Goal: Transaction & Acquisition: Obtain resource

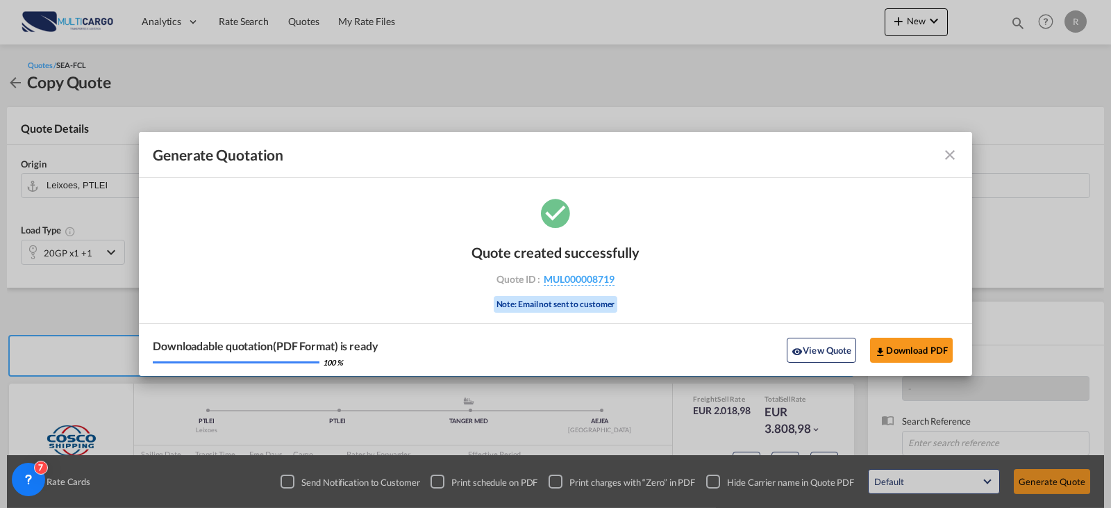
scroll to position [85, 0]
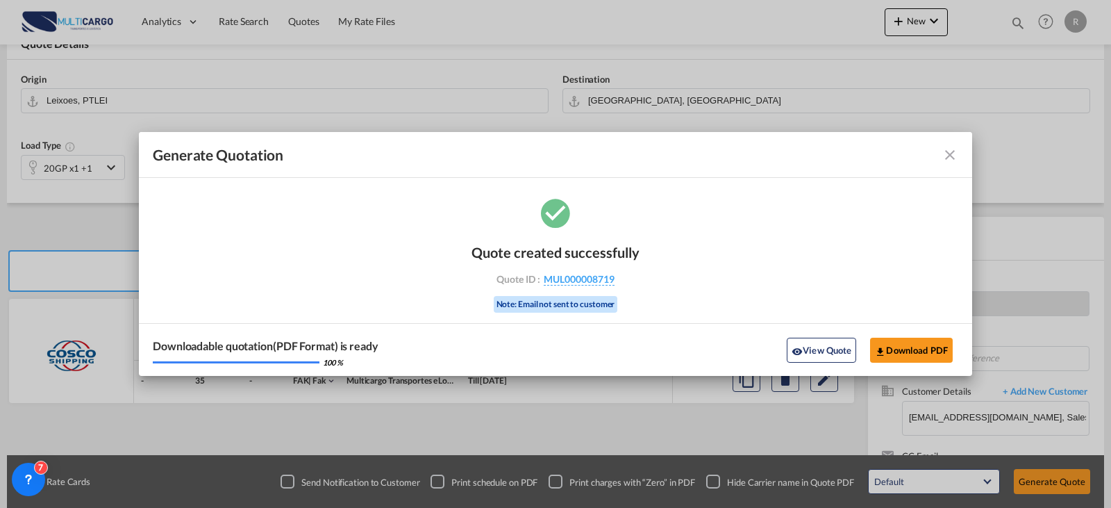
click at [949, 156] on md-icon "icon-close fg-AAA8AD cursor m-0" at bounding box center [950, 155] width 17 height 17
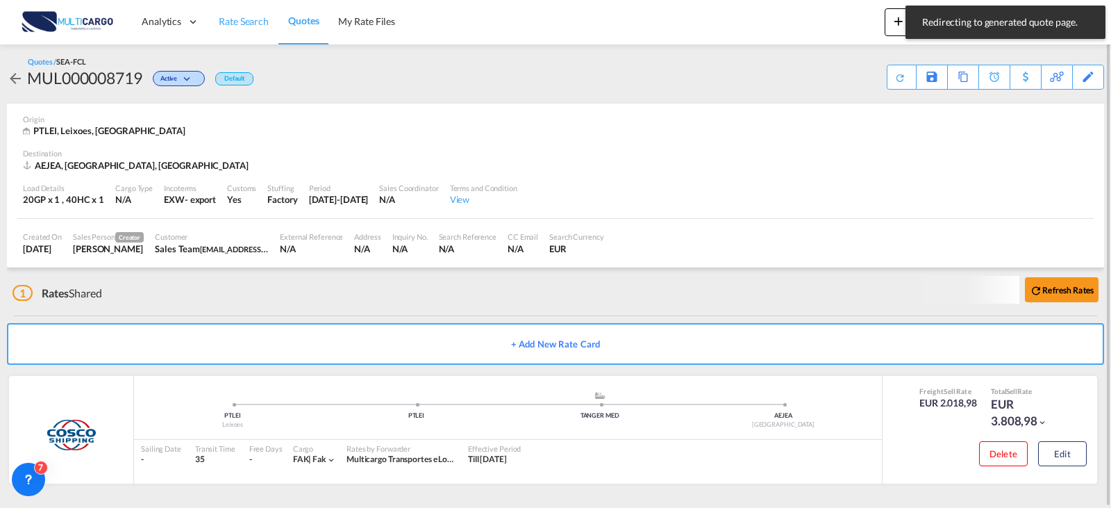
scroll to position [2, 0]
click at [292, 23] on span "Quotes" at bounding box center [303, 21] width 31 height 12
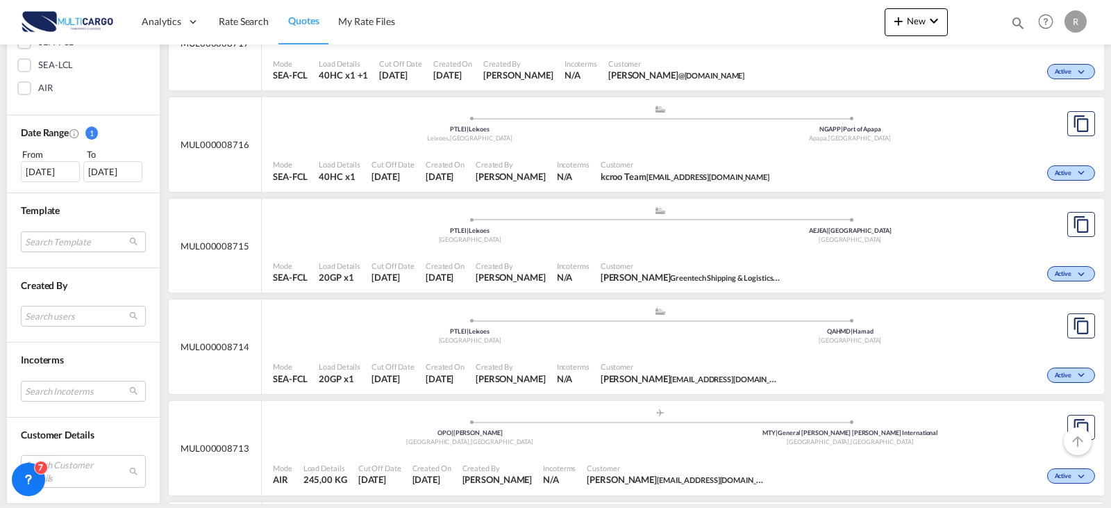
scroll to position [486, 0]
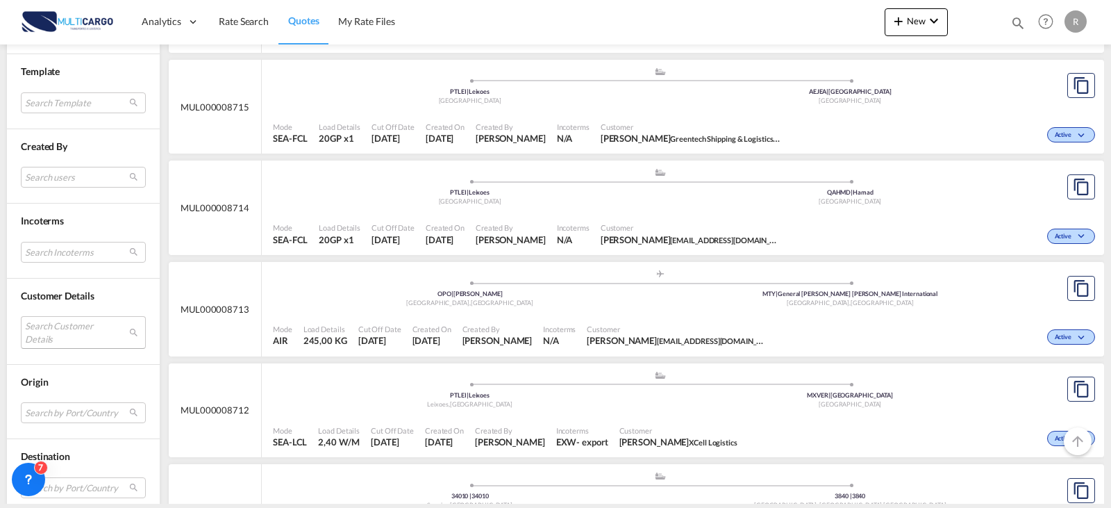
click at [58, 328] on md-select "Search Customer Details user name user [PERSON_NAME] [EMAIL_ADDRESS][DOMAIN_NAM…" at bounding box center [83, 332] width 125 height 32
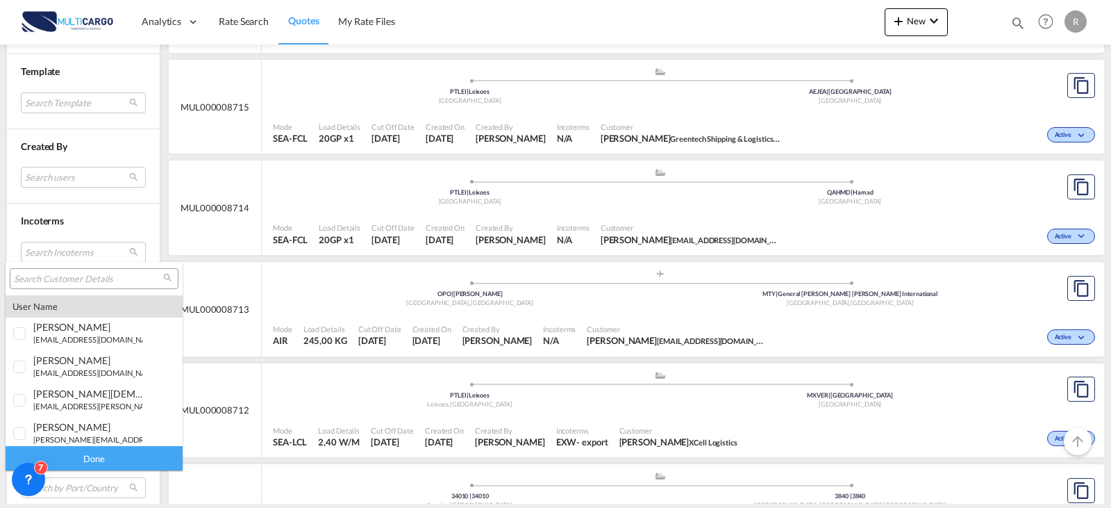
click at [77, 281] on input "search" at bounding box center [88, 279] width 149 height 12
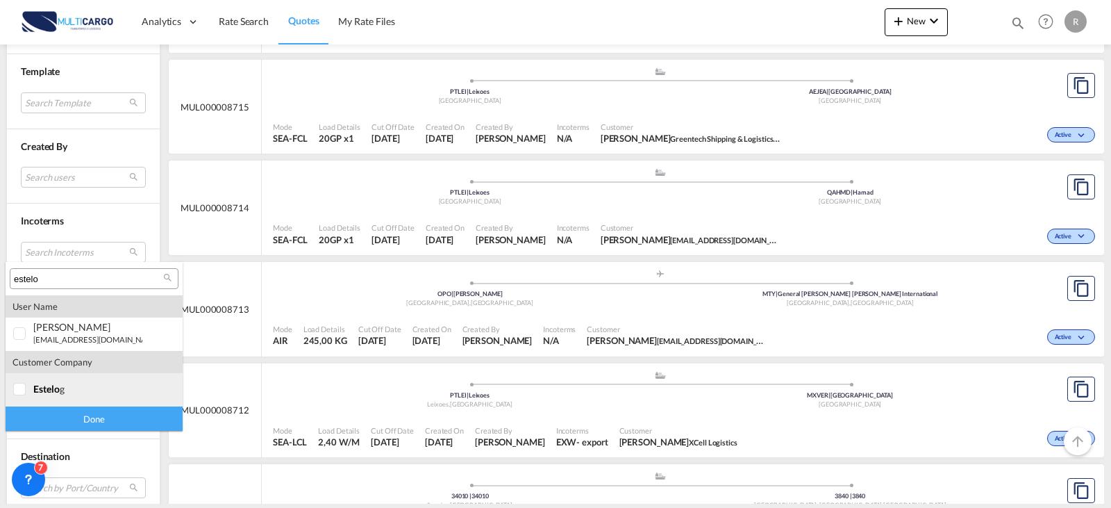
type input "estelo"
click at [67, 396] on md-option "company estelo g" at bounding box center [94, 389] width 177 height 33
click at [77, 430] on div "Done" at bounding box center [94, 418] width 177 height 24
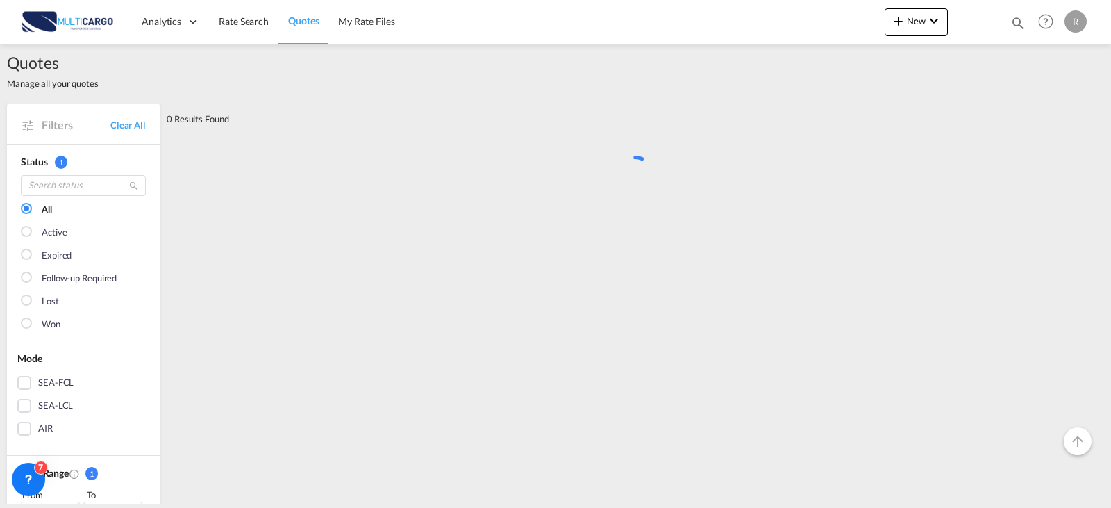
scroll to position [0, 0]
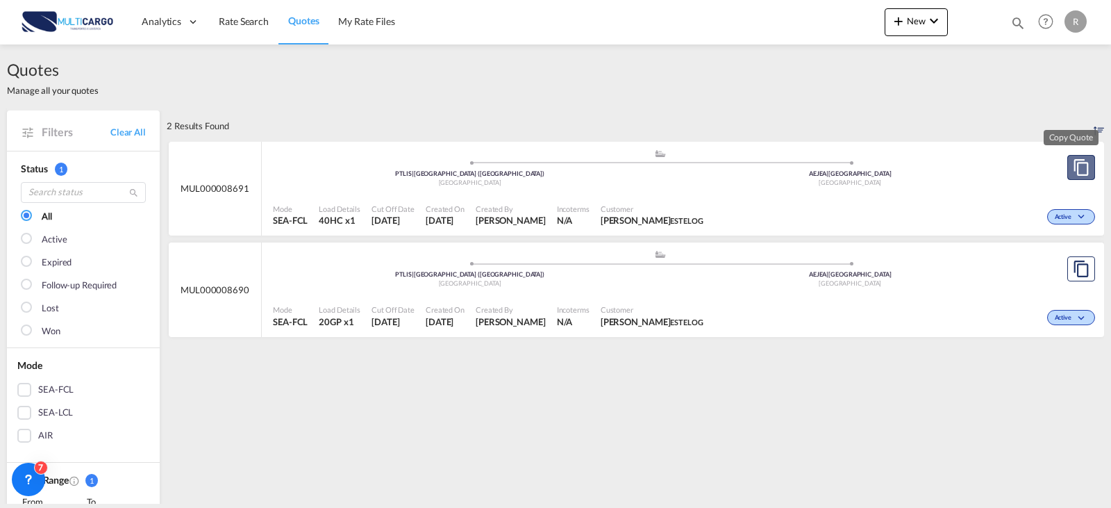
click at [1073, 174] on md-icon "assets/icons/custom/copyQuote.svg" at bounding box center [1081, 167] width 17 height 17
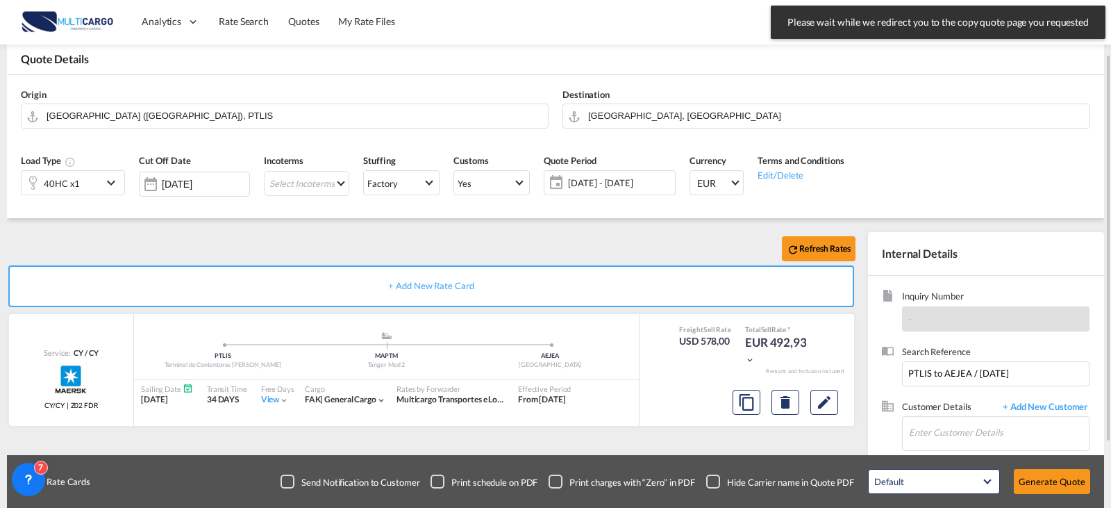
scroll to position [154, 0]
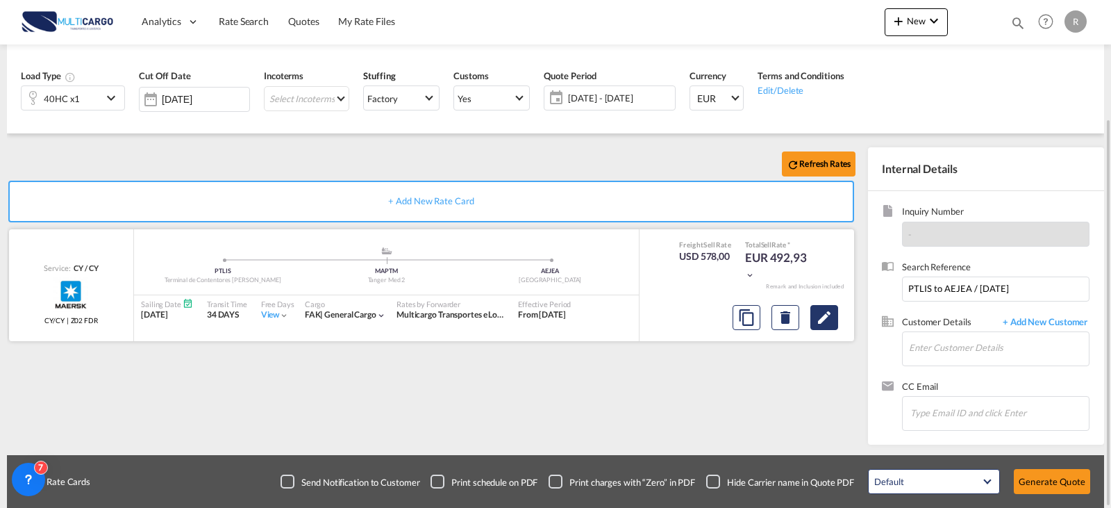
click at [825, 324] on md-icon "Edit" at bounding box center [824, 317] width 17 height 17
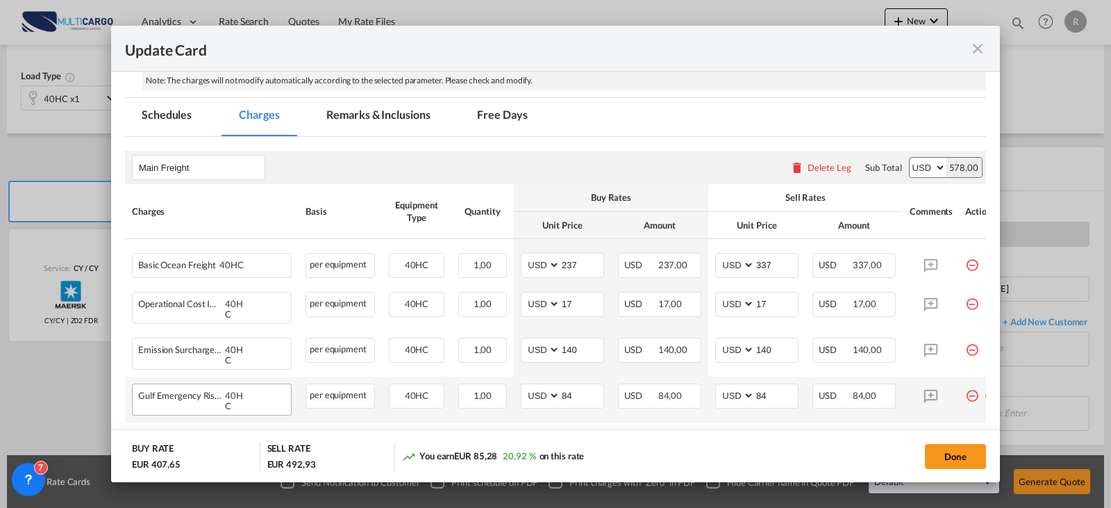
scroll to position [361, 0]
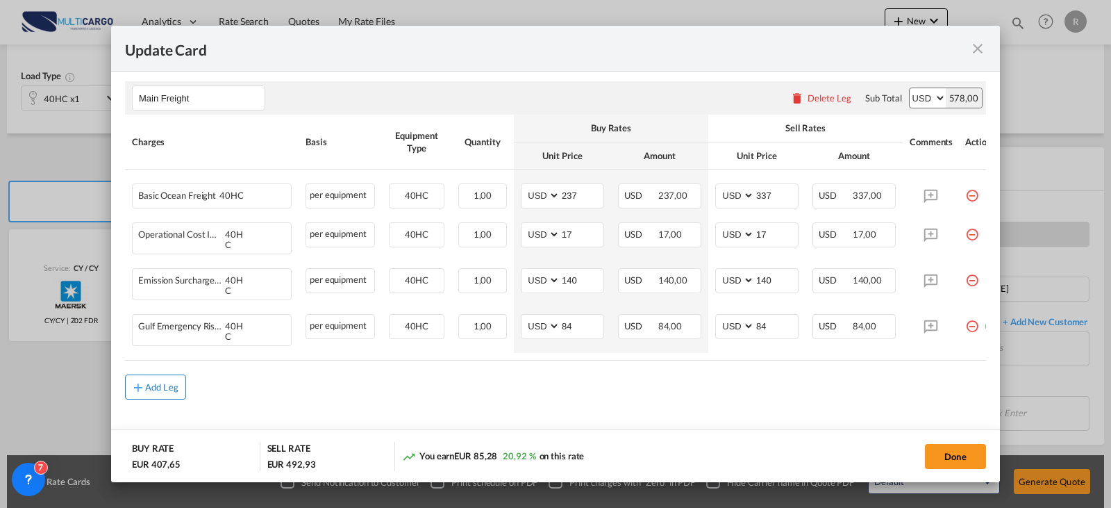
click at [180, 377] on button "Add Leg" at bounding box center [155, 386] width 61 height 25
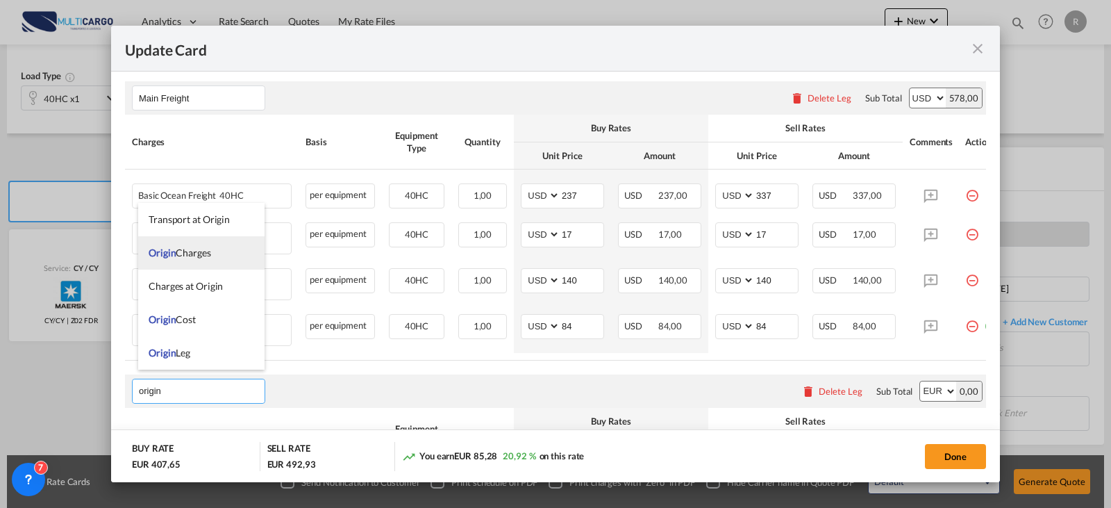
click at [186, 250] on span "Origin Charges" at bounding box center [180, 253] width 62 height 12
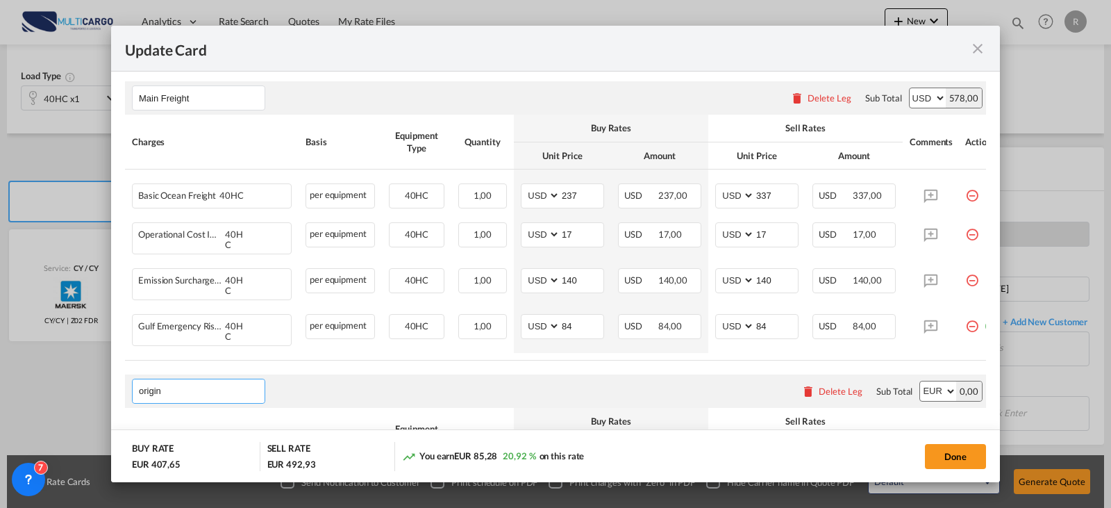
type input "Origin Charges"
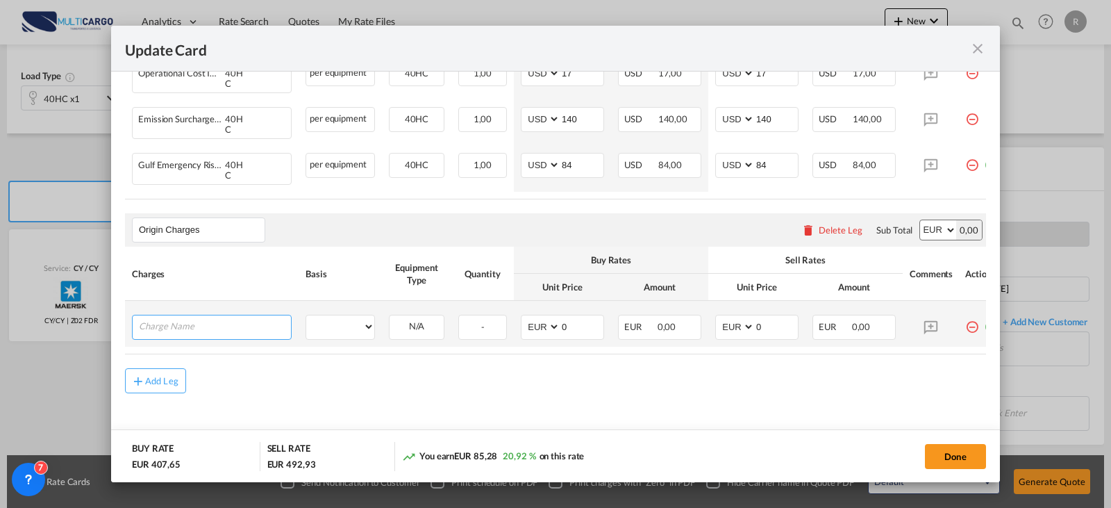
click at [206, 324] on input "Charge Name" at bounding box center [215, 325] width 152 height 21
type input "haulage"
click at [367, 315] on select "per equipment per container per B/L per shipping bill per shipment per pallet p…" at bounding box center [340, 326] width 68 height 22
select select "per container"
click at [306, 315] on select "per equipment per container per B/L per shipping bill per shipment per pallet p…" at bounding box center [340, 326] width 68 height 22
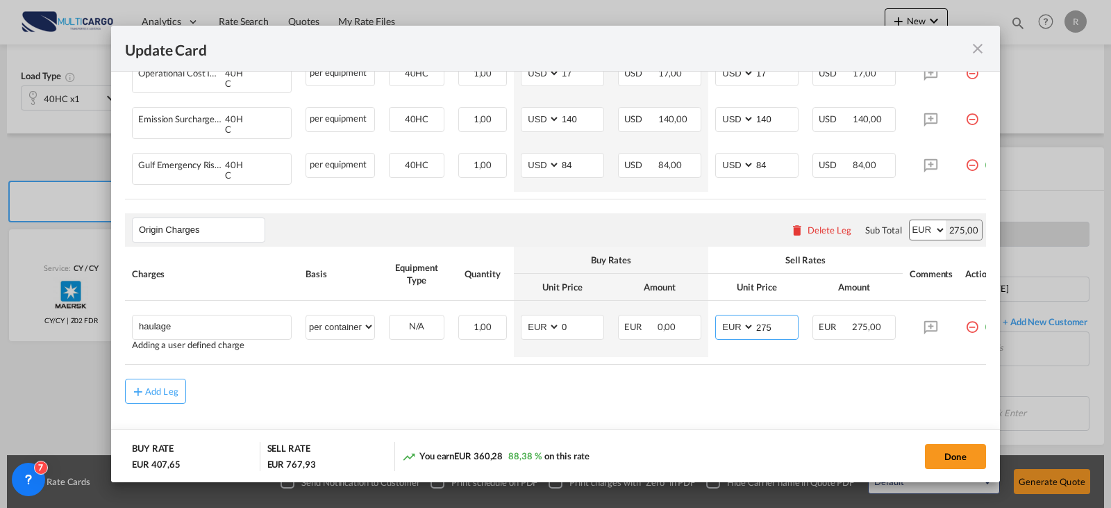
type input "275"
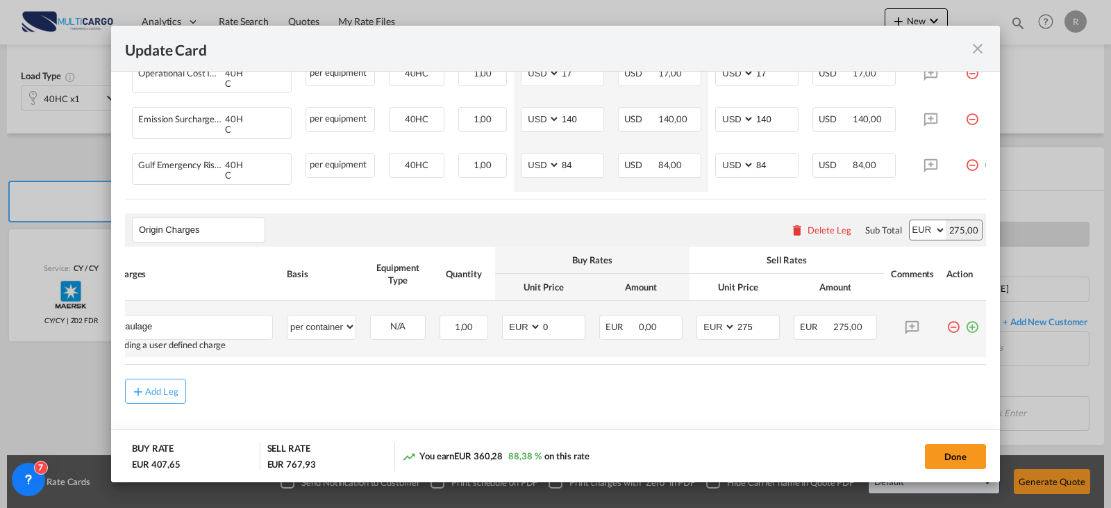
click at [968, 317] on md-icon "icon-plus-circle-outline green-400-fg" at bounding box center [972, 322] width 14 height 14
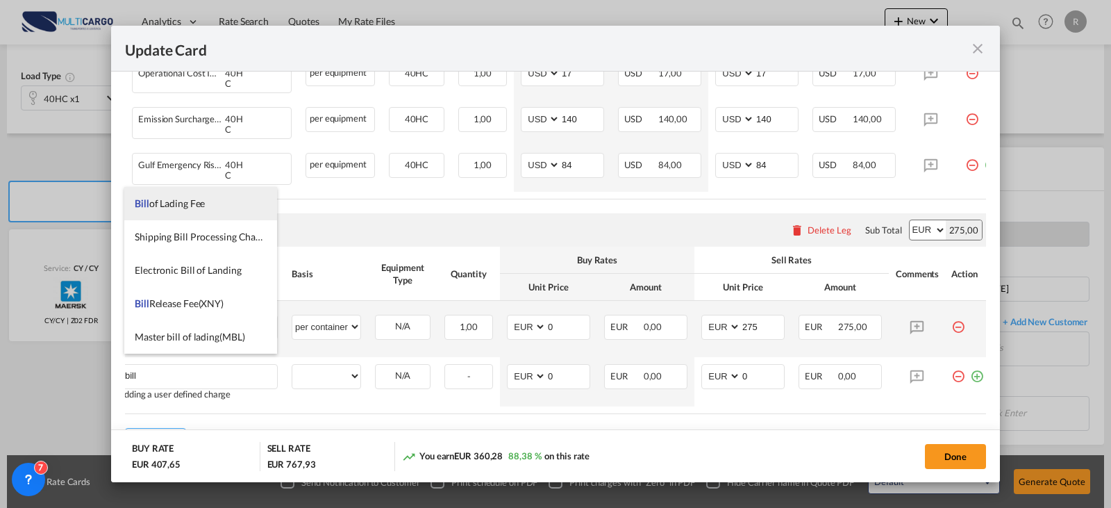
drag, startPoint x: 186, startPoint y: 202, endPoint x: 314, endPoint y: 382, distance: 220.6
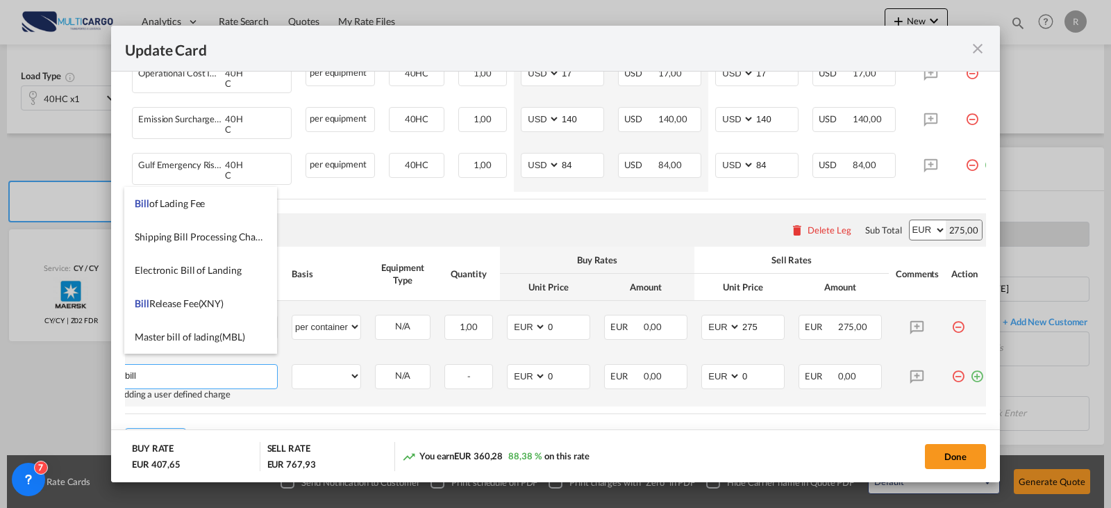
click at [187, 201] on span "Bill of Lading Fee" at bounding box center [170, 203] width 70 height 12
type input "Bill of Lading Fee"
select select "per B/L"
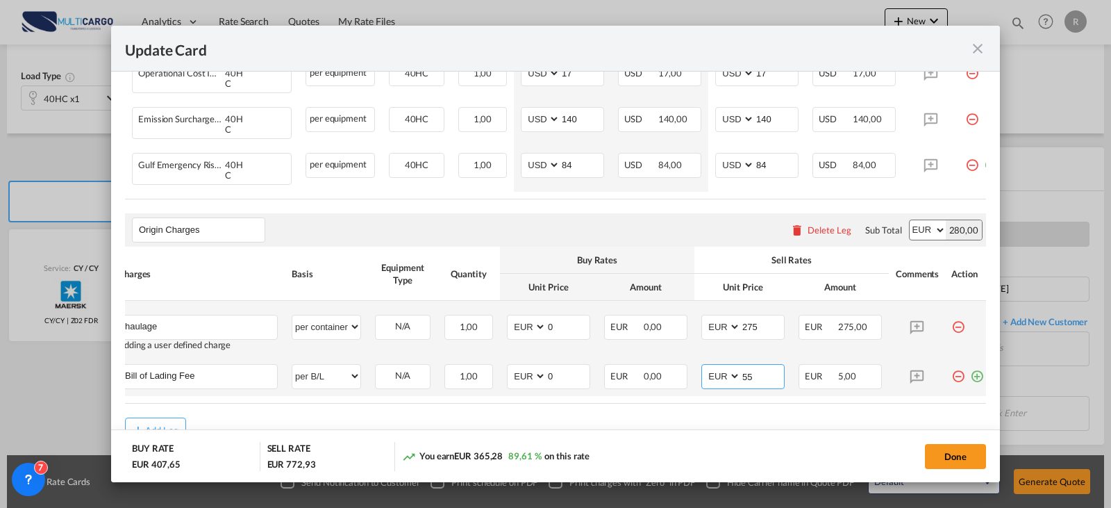
type input "55"
click at [974, 364] on md-icon "icon-plus-circle-outline green-400-fg" at bounding box center [977, 371] width 14 height 14
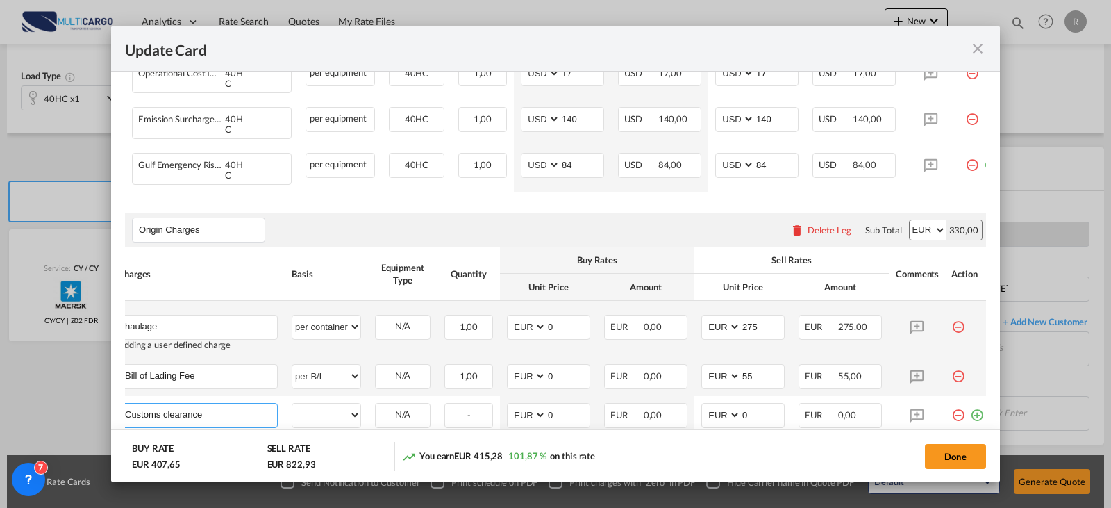
type input "Customs clearance"
click at [340, 408] on select "per equipment per container per B/L per shipping bill per shipment per pallet p…" at bounding box center [326, 414] width 68 height 22
select select "per container"
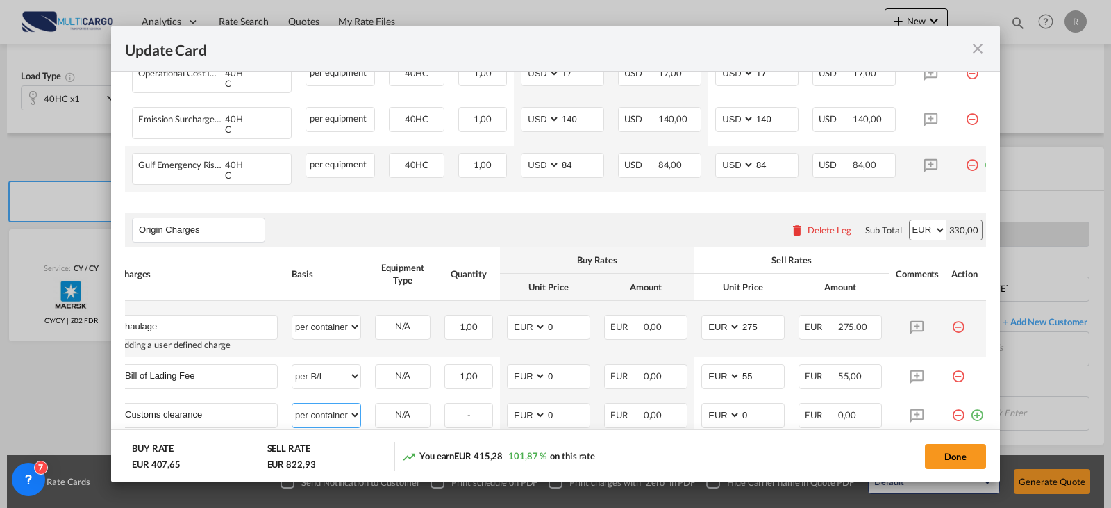
click at [292, 403] on select "per equipment per container per B/L per shipping bill per shipment per pallet p…" at bounding box center [326, 414] width 68 height 22
type input "95"
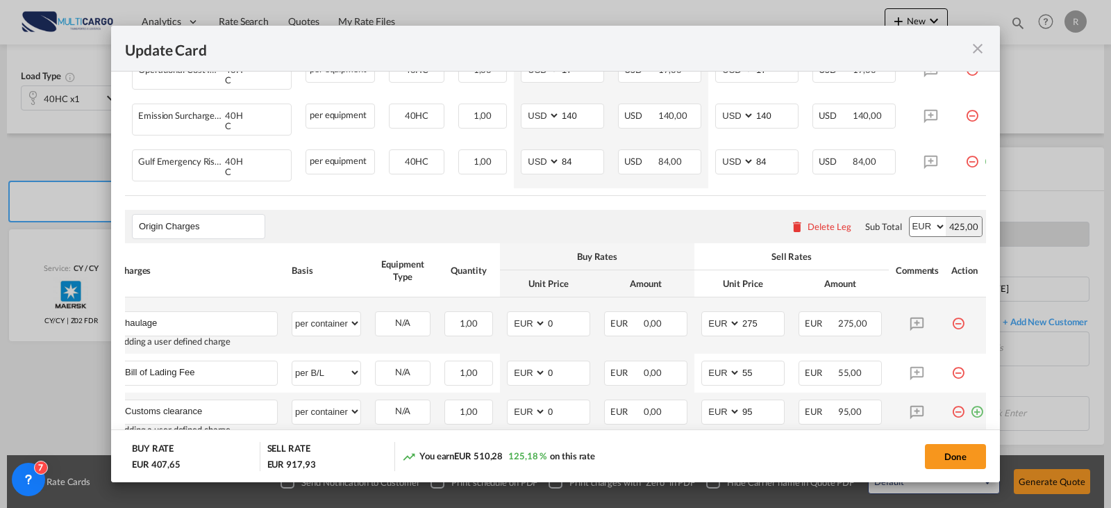
click at [973, 401] on md-icon "icon-plus-circle-outline green-400-fg" at bounding box center [977, 406] width 14 height 14
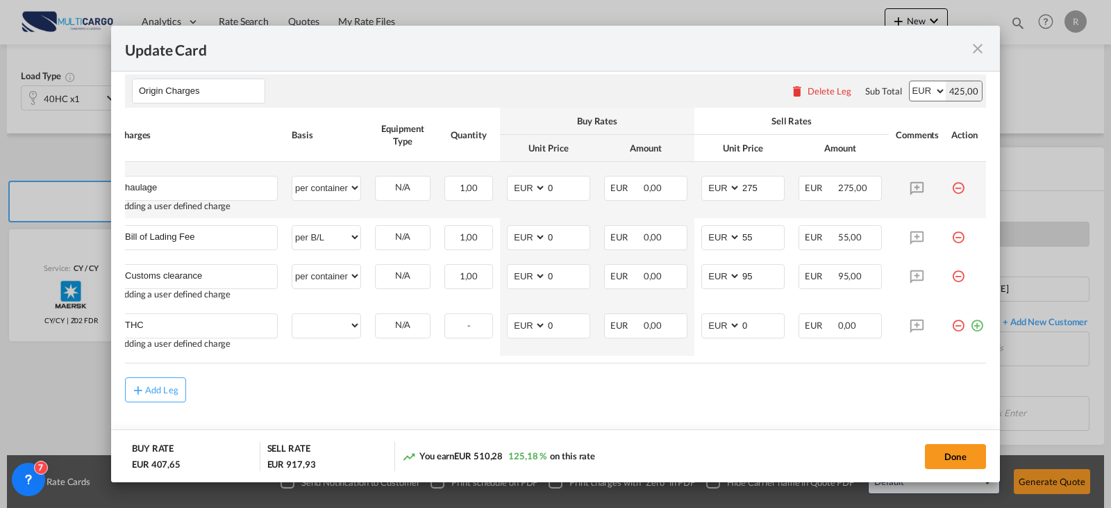
type input "THC"
click at [329, 314] on select "per equipment per container per B/L per shipping bill per shipment per pallet p…" at bounding box center [326, 325] width 68 height 22
select select "per container"
click at [292, 314] on select "per equipment per container per B/L per shipping bill per shipment per pallet p…" at bounding box center [326, 325] width 68 height 22
type input "225"
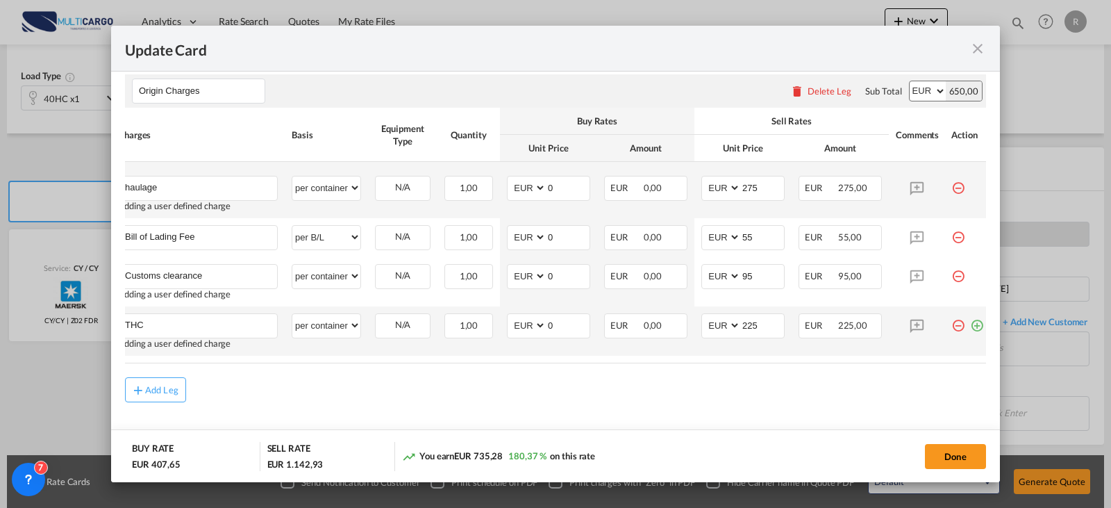
click at [973, 318] on md-icon "icon-plus-circle-outline green-400-fg" at bounding box center [977, 320] width 14 height 14
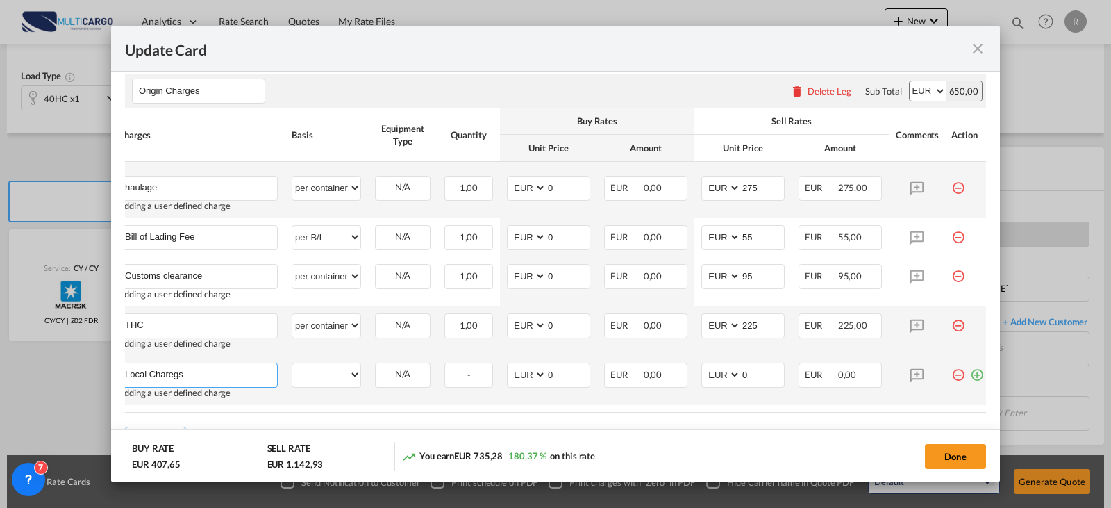
click at [247, 367] on input "Local Charegs" at bounding box center [201, 373] width 152 height 21
type input "Local Charges"
click at [313, 364] on select "per equipment per container per B/L per shipping bill per shipment per pallet p…" at bounding box center [326, 374] width 68 height 22
select select "per container"
click at [292, 363] on select "per equipment per container per B/L per shipping bill per shipment per pallet p…" at bounding box center [326, 374] width 68 height 22
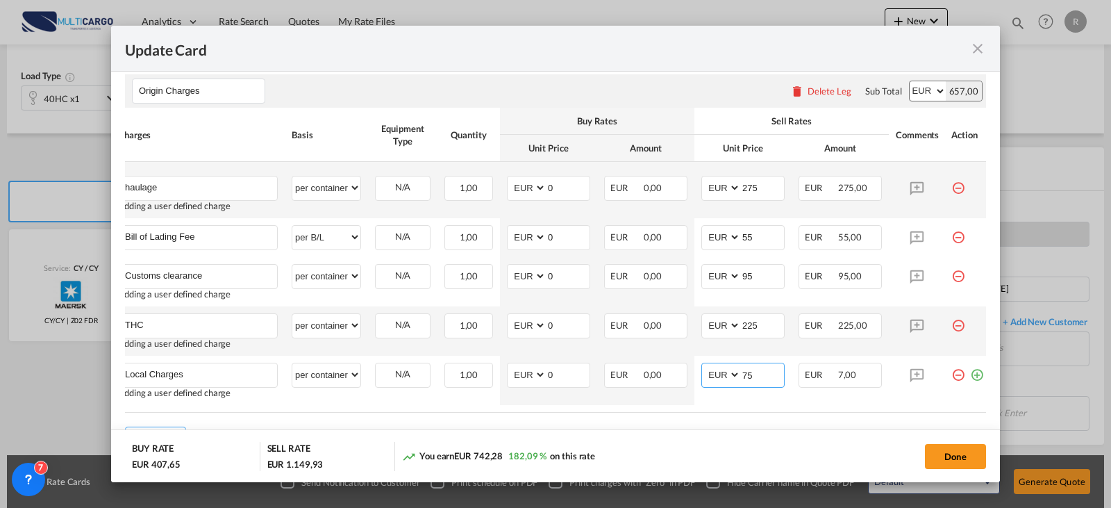
type input "75"
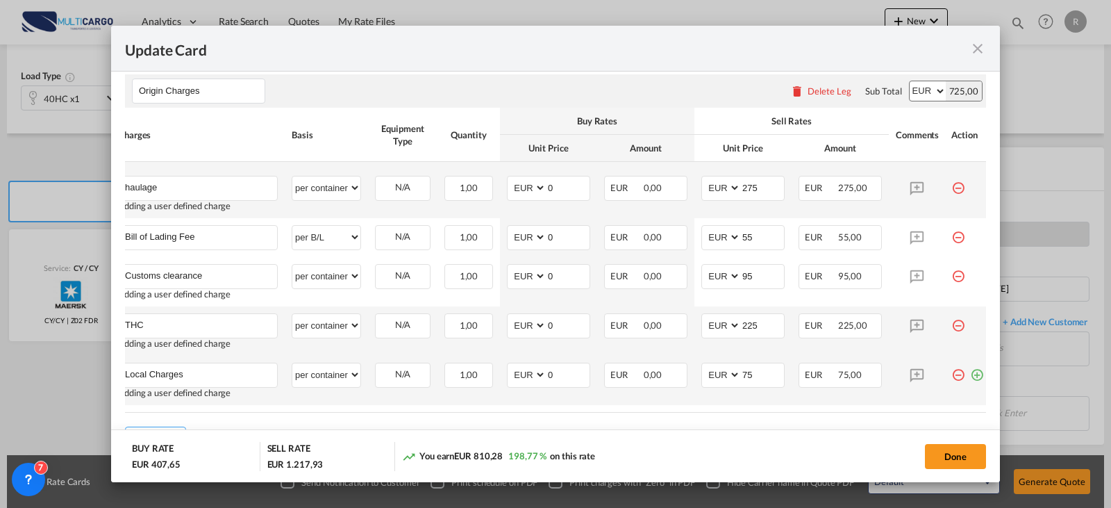
click at [974, 372] on td "Update Card Port ..." at bounding box center [967, 380] width 47 height 49
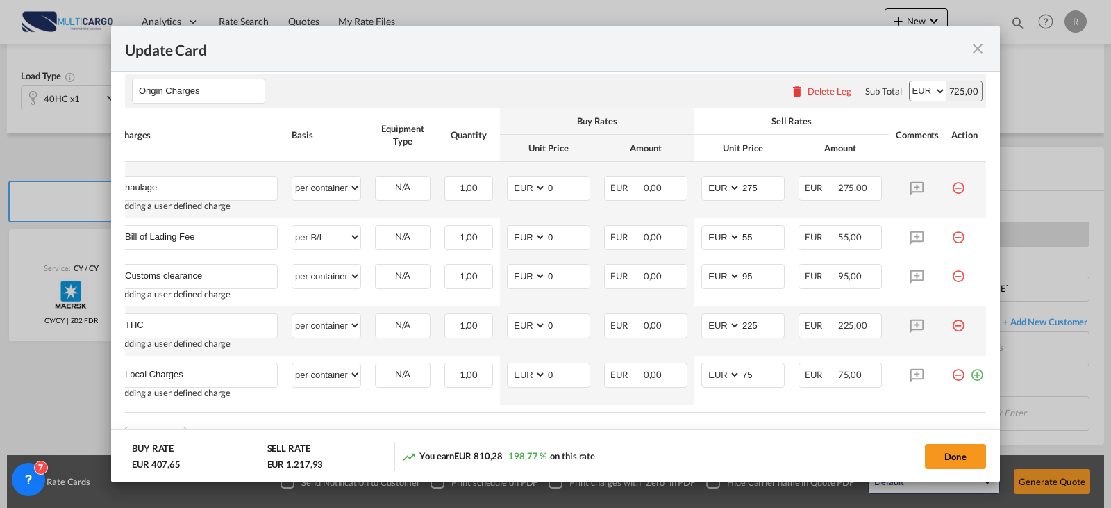
click at [978, 364] on md-dialog-content "Port of Loading PTLIS T/S Liner/Carrier Maersk | Spot Atlantic Container Line (…" at bounding box center [555, 277] width 889 height 411
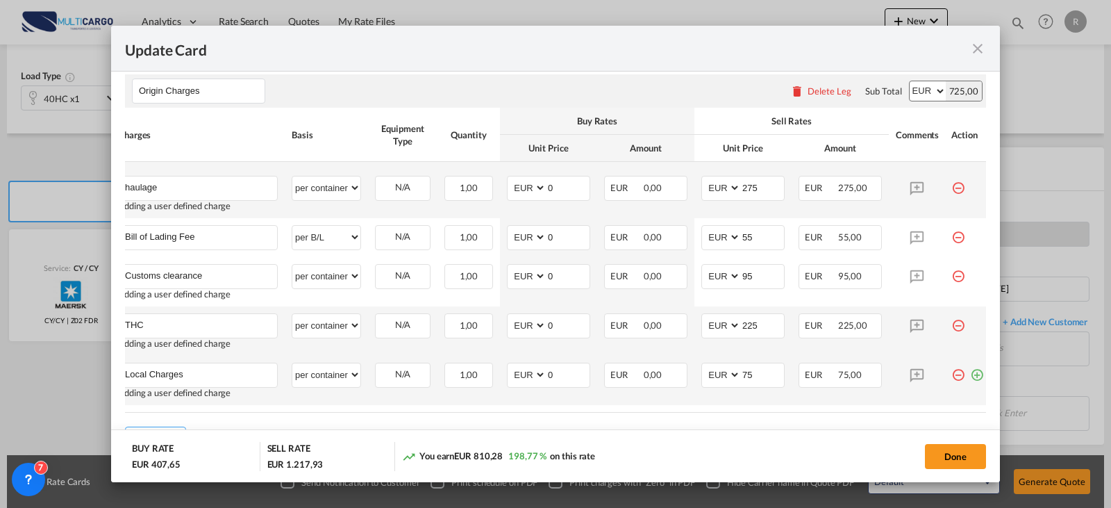
click at [974, 365] on md-icon "icon-plus-circle-outline green-400-fg" at bounding box center [977, 369] width 14 height 14
type input "VGM"
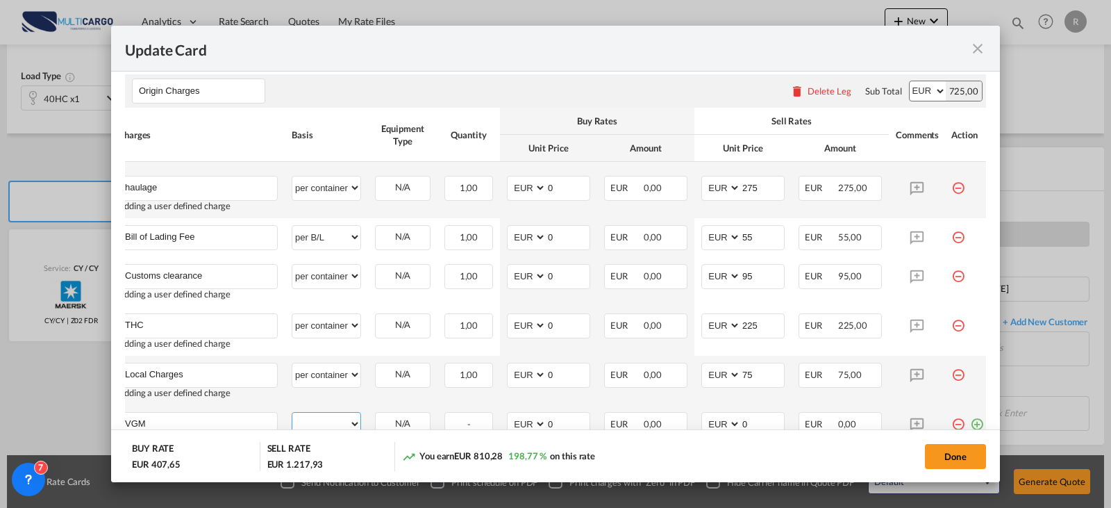
click at [302, 419] on select "per equipment per container per B/L per shipping bill per shipment per pallet p…" at bounding box center [326, 423] width 68 height 22
select select "per container"
click at [292, 412] on select "per equipment per container per B/L per shipping bill per shipment per pallet p…" at bounding box center [326, 423] width 68 height 22
type input "30"
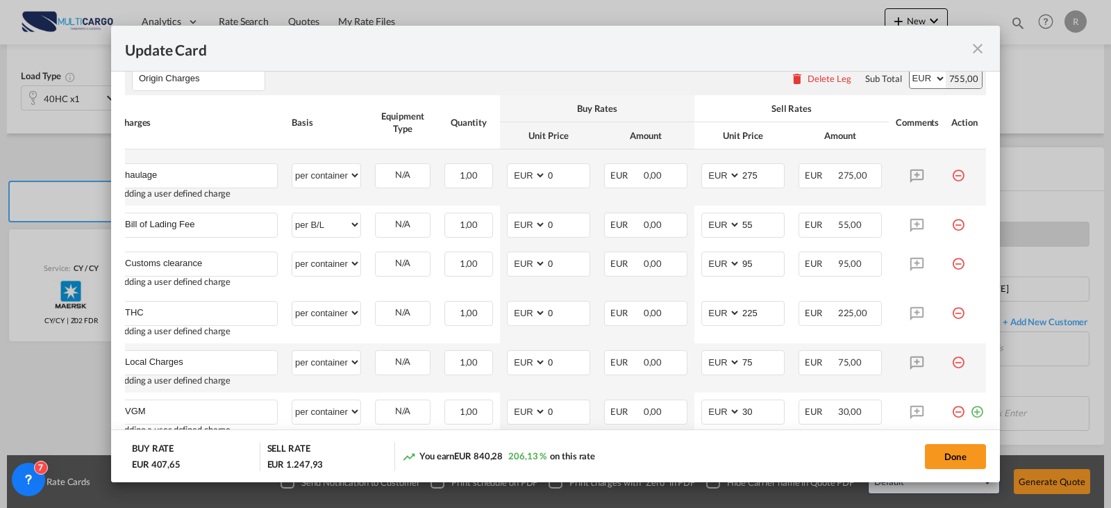
scroll to position [769, 0]
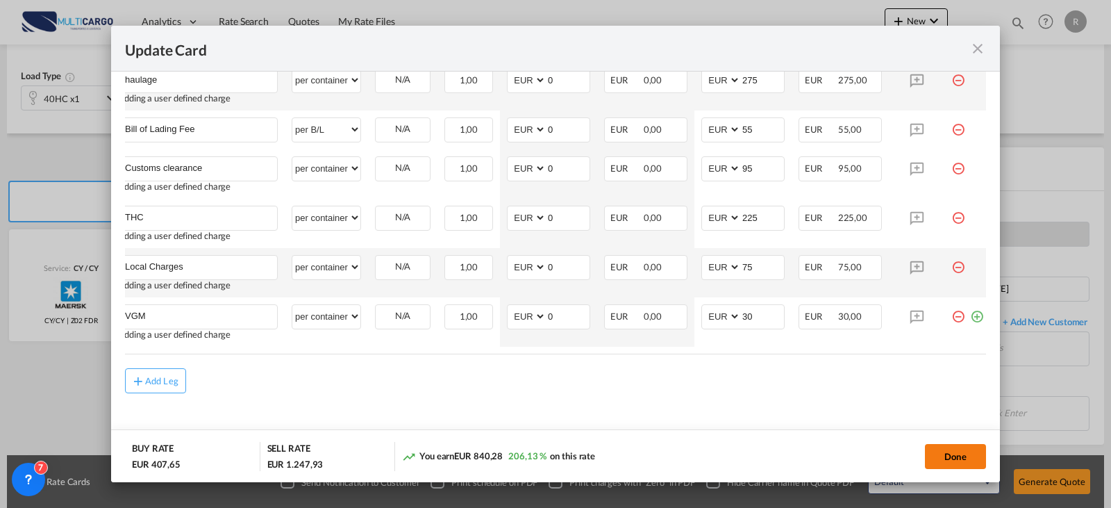
click at [974, 458] on button "Done" at bounding box center [955, 456] width 61 height 25
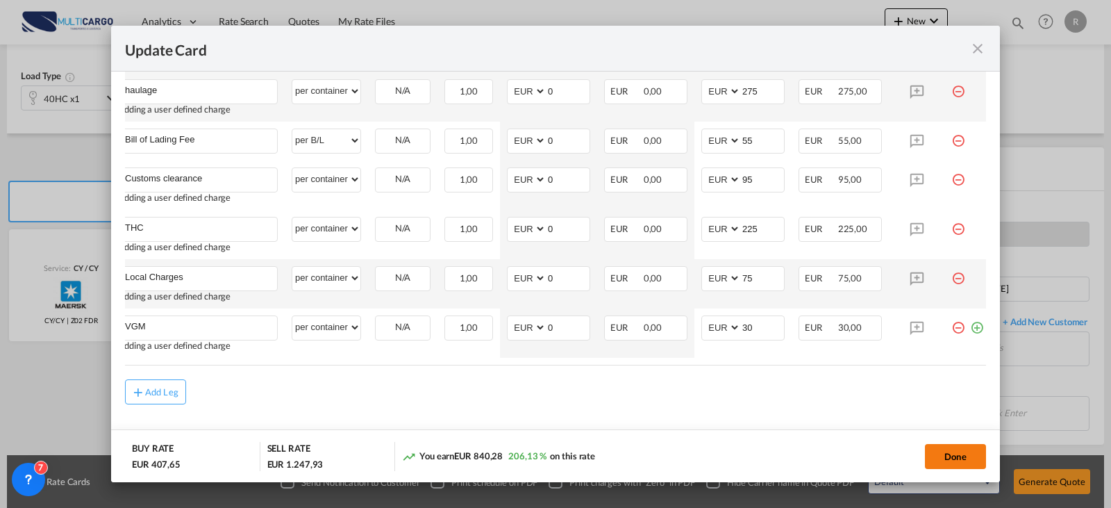
scroll to position [0, 0]
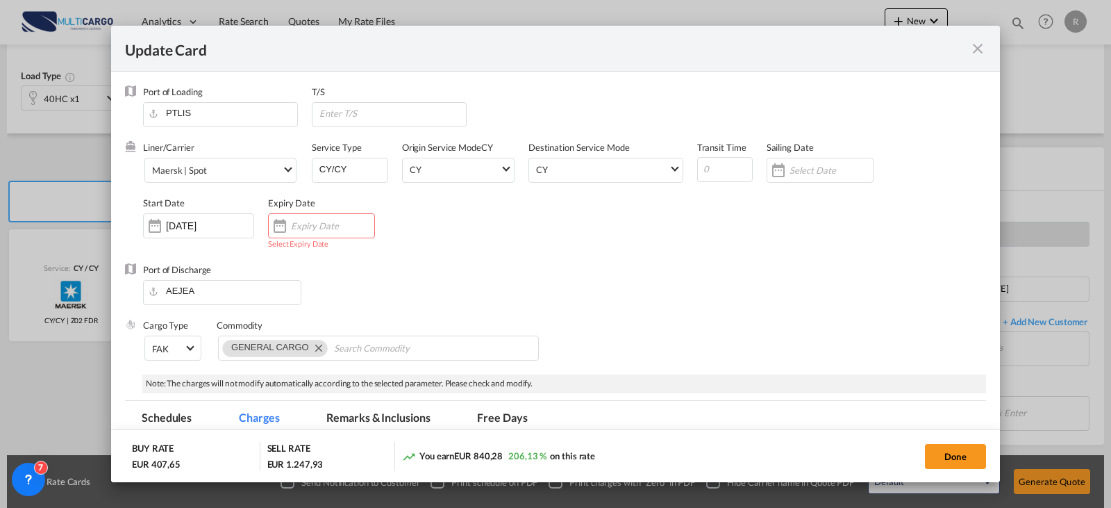
click at [323, 212] on div "Expiry Date Select Expiry Date" at bounding box center [328, 230] width 121 height 67
click at [320, 227] on input "Update Card Port ..." at bounding box center [332, 225] width 83 height 11
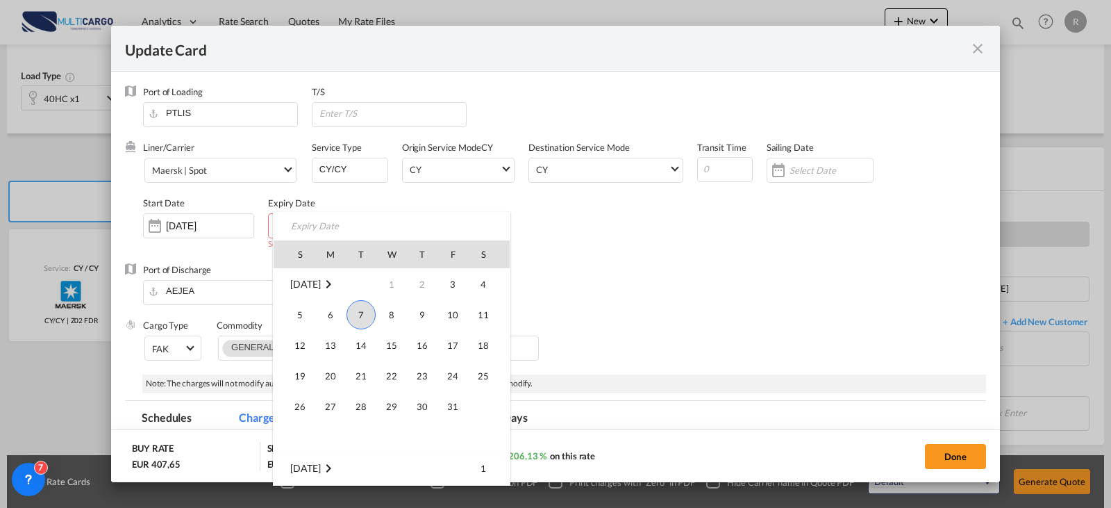
click at [456, 403] on span "31" at bounding box center [453, 406] width 28 height 28
type input "[DATE]"
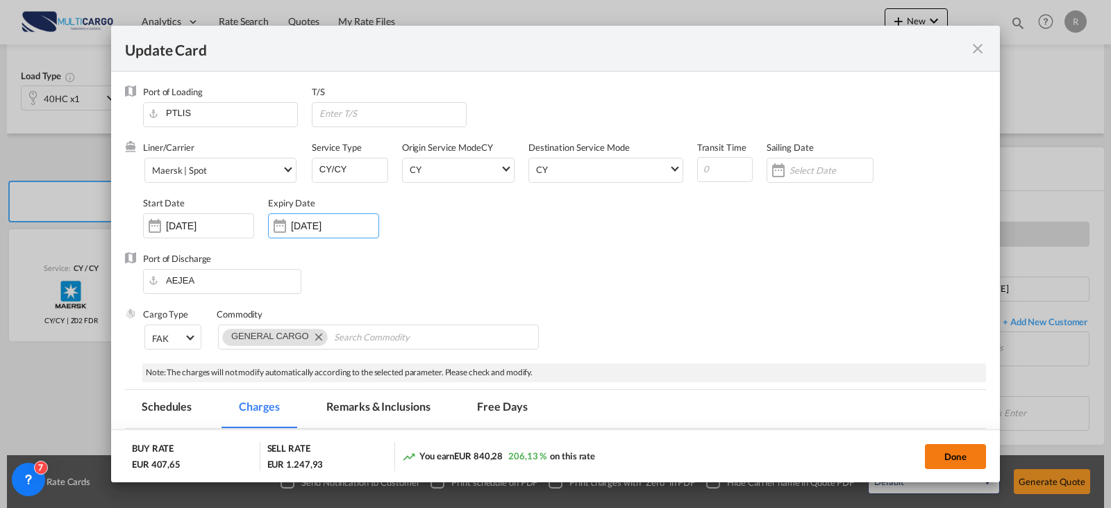
click at [951, 452] on button "Done" at bounding box center [955, 456] width 61 height 25
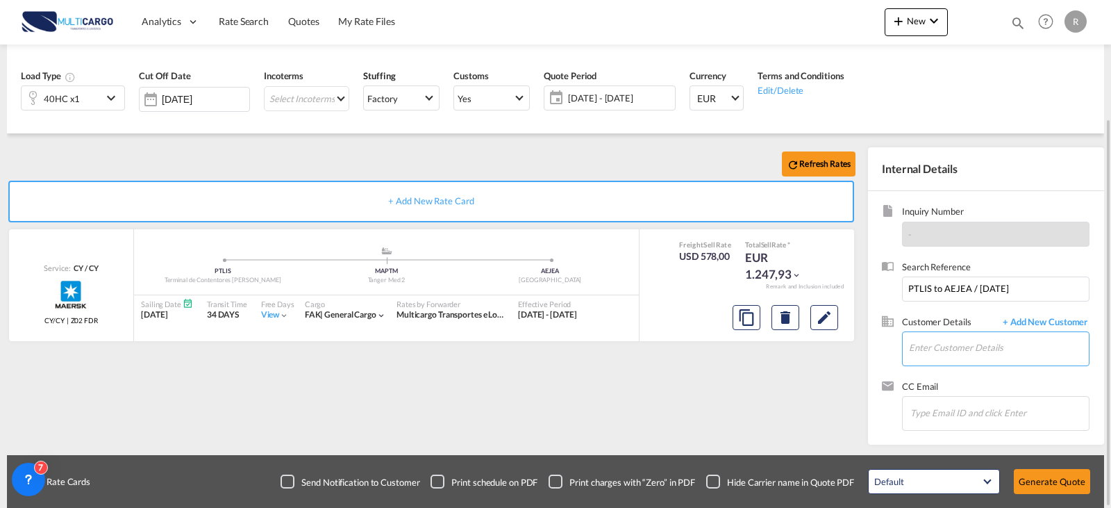
click at [987, 352] on input "Enter Customer Details" at bounding box center [999, 347] width 180 height 31
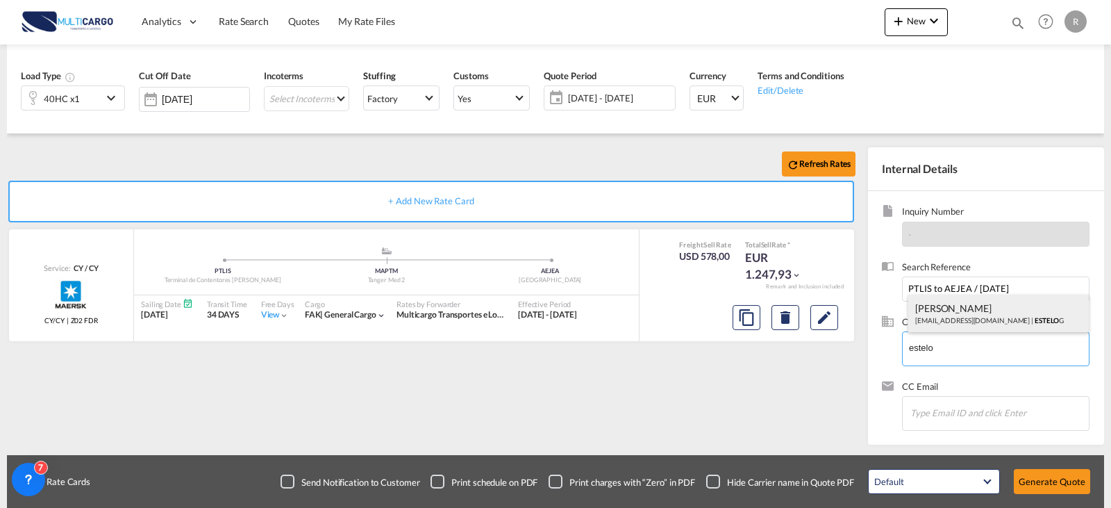
click at [974, 315] on div "[PERSON_NAME] [EMAIL_ADDRESS][DOMAIN_NAME] | ESTELO G" at bounding box center [998, 312] width 181 height 37
type input "ESTELOG, [PERSON_NAME], [EMAIL_ADDRESS][DOMAIN_NAME]"
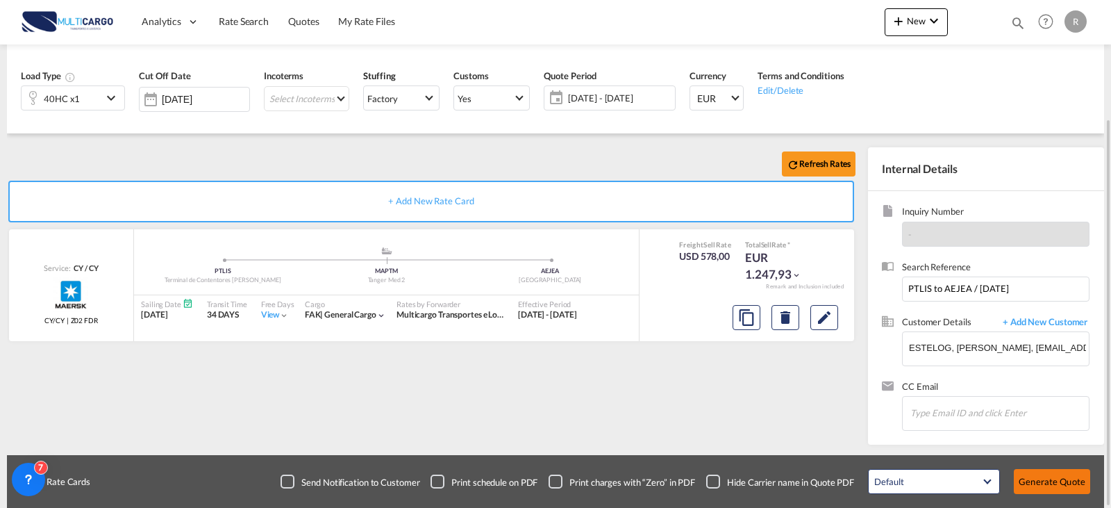
click at [1037, 476] on button "Generate Quote" at bounding box center [1052, 481] width 76 height 25
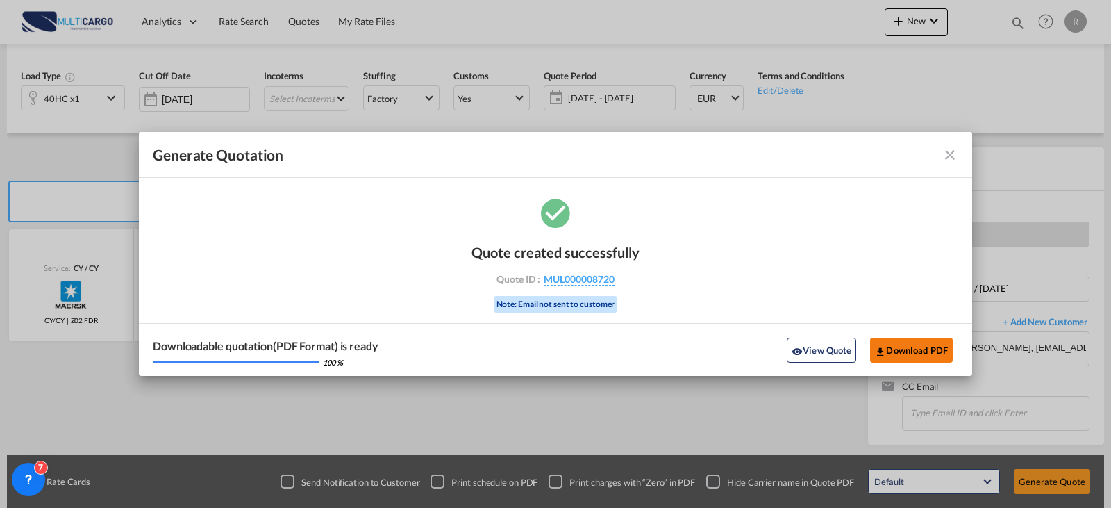
click at [904, 353] on button "Download PDF" at bounding box center [911, 349] width 83 height 25
